Goal: Transaction & Acquisition: Book appointment/travel/reservation

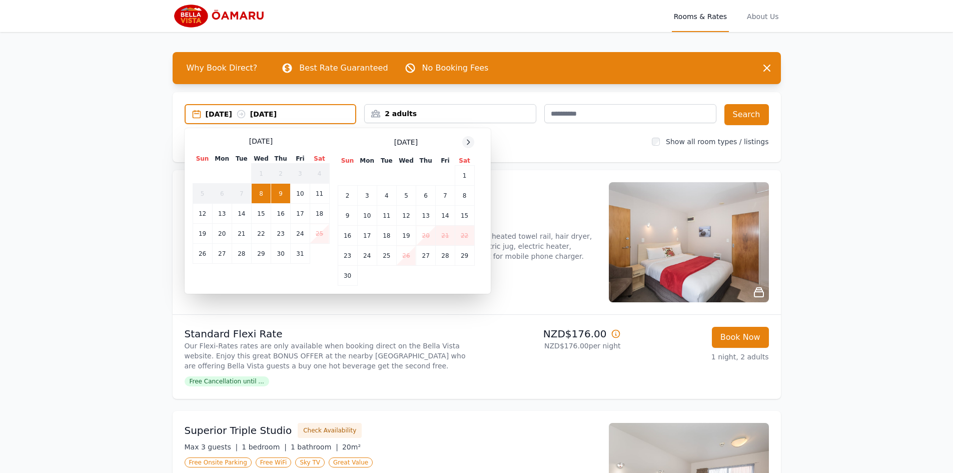
click at [466, 141] on icon at bounding box center [468, 142] width 8 height 8
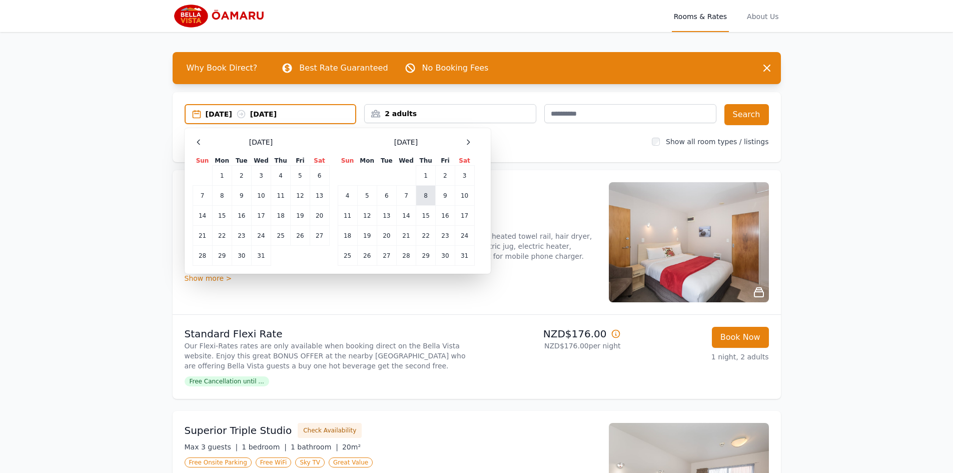
click at [431, 196] on td "8" at bounding box center [426, 196] width 20 height 20
click at [469, 196] on td "10" at bounding box center [465, 196] width 20 height 20
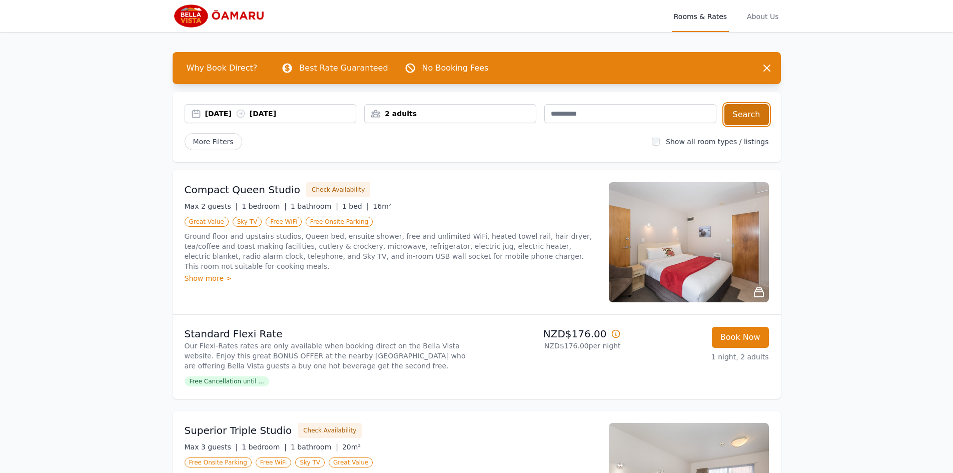
click at [754, 120] on button "Search" at bounding box center [746, 114] width 45 height 21
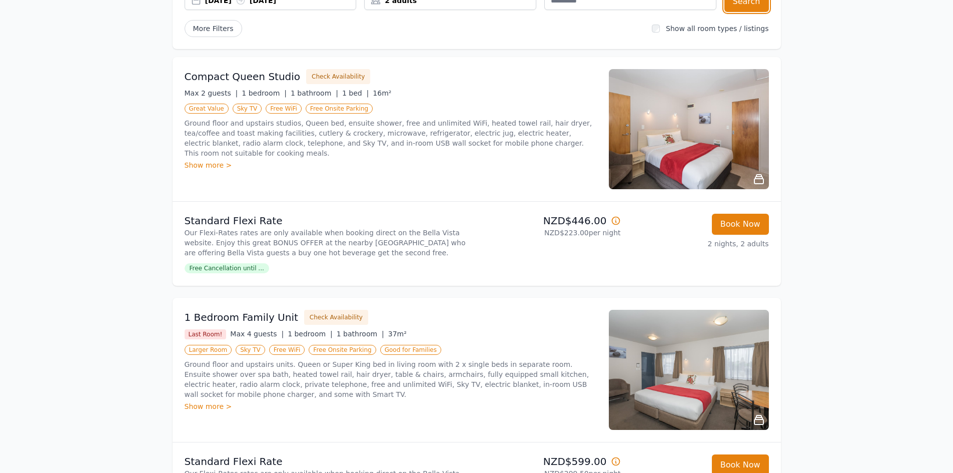
scroll to position [96, 0]
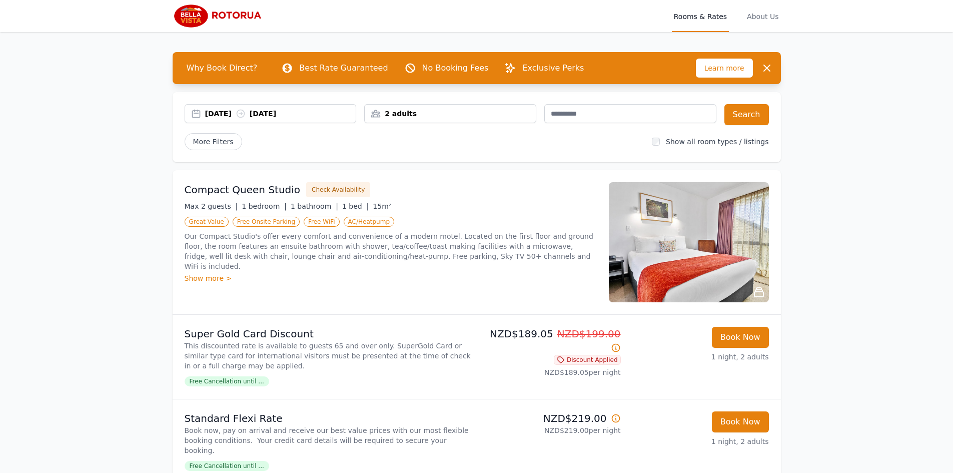
click at [220, 114] on div "[DATE] [DATE]" at bounding box center [280, 114] width 151 height 10
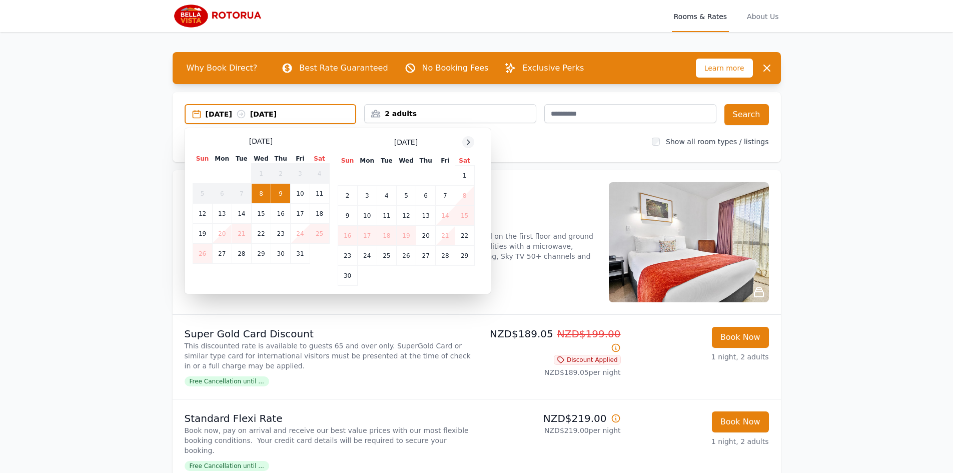
click at [470, 141] on icon at bounding box center [468, 142] width 8 height 8
click at [370, 237] on td "22" at bounding box center [367, 236] width 20 height 20
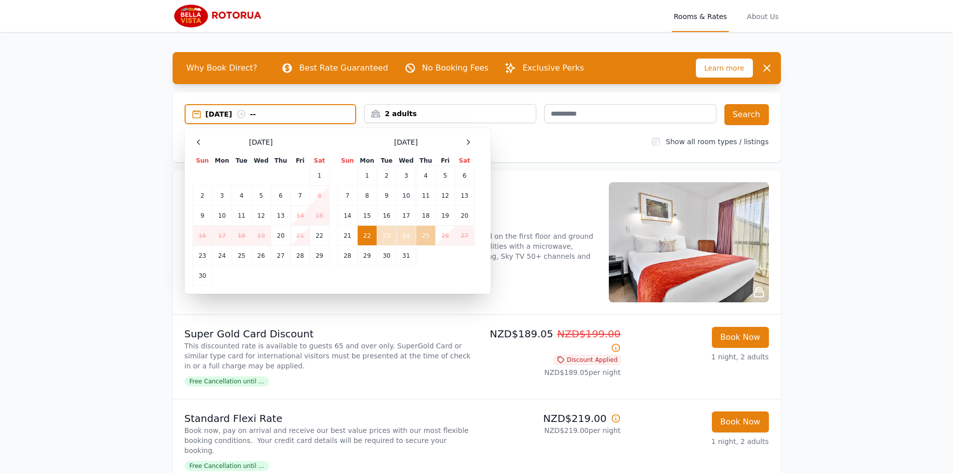
click at [426, 235] on td "25" at bounding box center [426, 236] width 20 height 20
